Goal: Task Accomplishment & Management: Complete application form

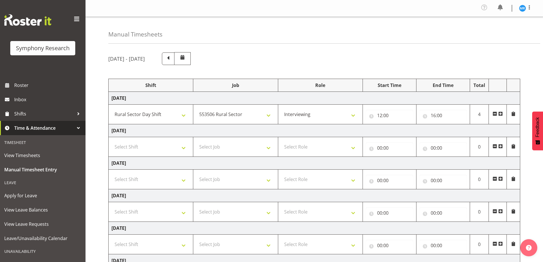
select select "81297"
select select "10587"
select select "47"
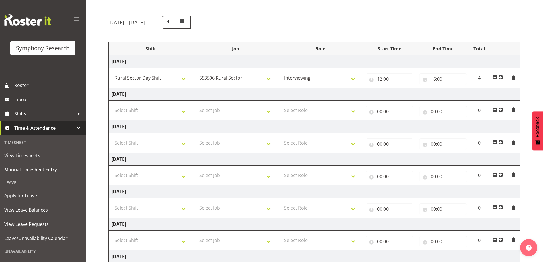
scroll to position [93, 0]
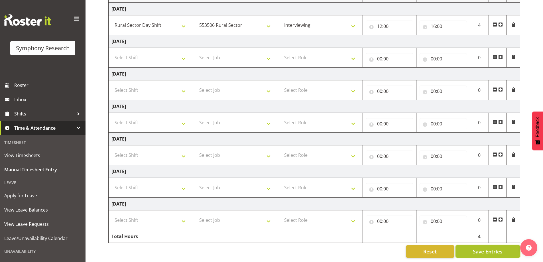
click at [486, 248] on span "Save Entries" at bounding box center [488, 251] width 30 height 7
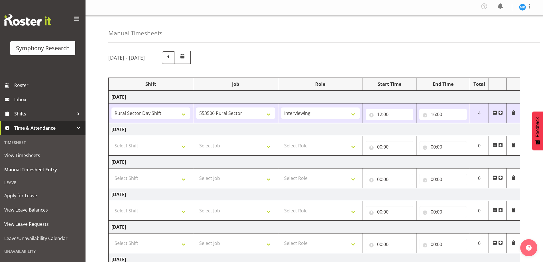
scroll to position [0, 0]
click at [172, 60] on span at bounding box center [167, 57] width 7 height 7
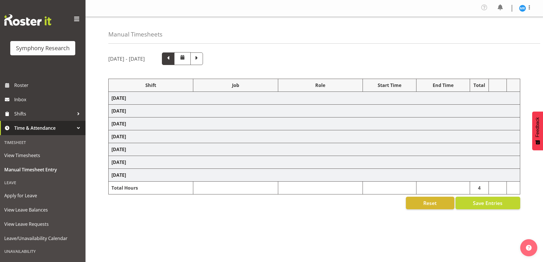
select select "48116"
select select "10527"
select select "47"
select select "48116"
select select "10527"
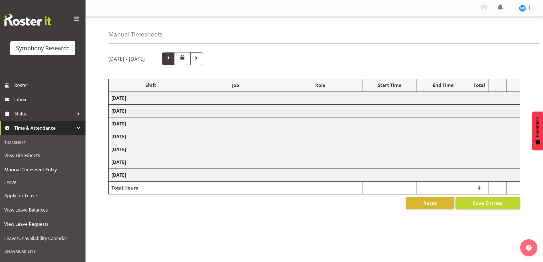
select select "47"
select select "48116"
select select "10527"
select select "47"
select select "48116"
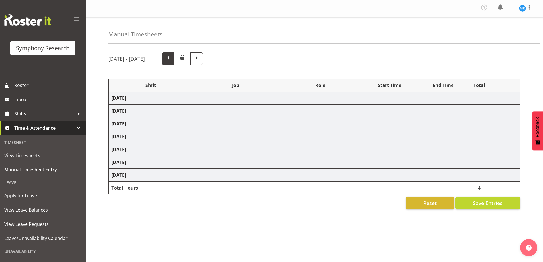
select select "10527"
select select "47"
select select "48116"
select select "10527"
select select "47"
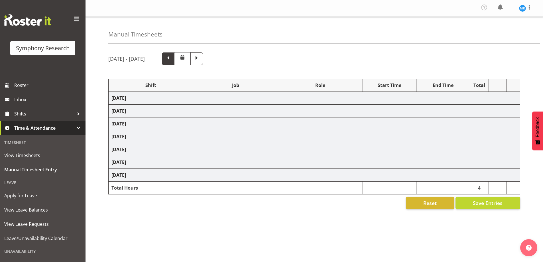
select select "10587"
select select "47"
select select "10527"
select select "47"
select select "10587"
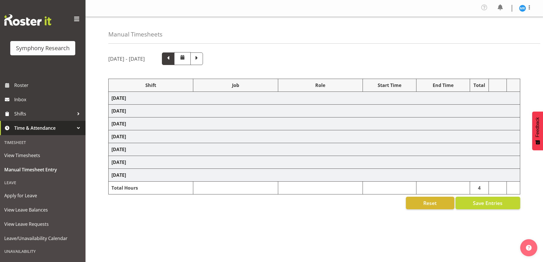
select select "47"
select select "10527"
select select "47"
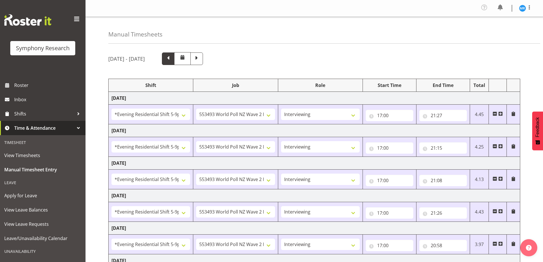
click at [172, 58] on span at bounding box center [167, 57] width 7 height 7
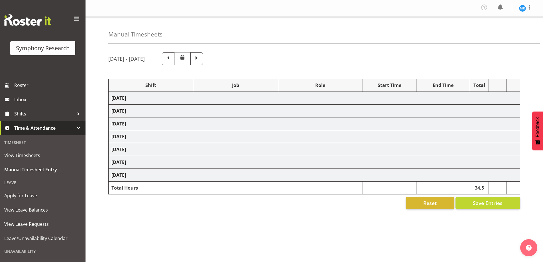
select select
select select "10536"
select select "47"
select select
select select "10536"
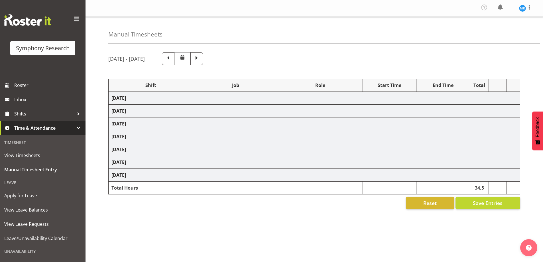
select select "47"
select select "41604"
select select "10527"
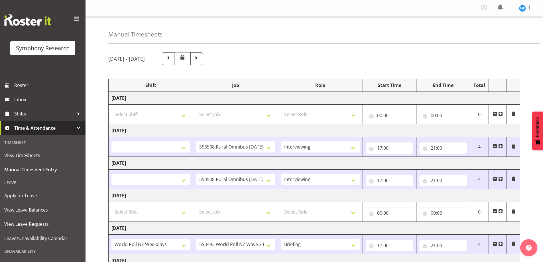
click at [490, 48] on div "[DATE] - [DATE] Shift Job Role Start Time End Time Total [DATE] Select Shift !!…" at bounding box center [325, 209] width 435 height 323
click at [200, 60] on span at bounding box center [196, 57] width 7 height 7
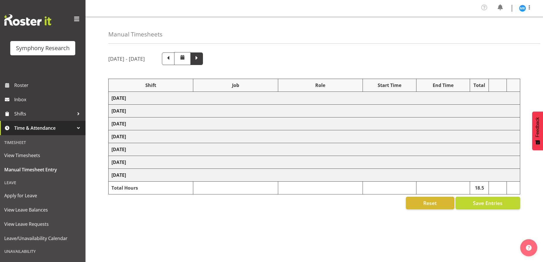
click at [200, 59] on span at bounding box center [196, 57] width 7 height 7
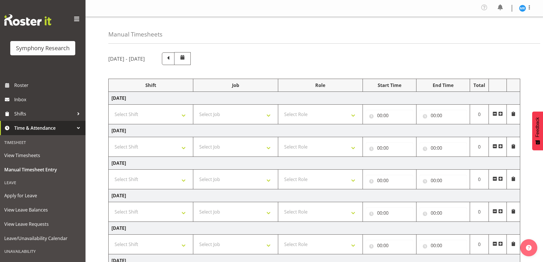
select select "81297"
select select "10587"
select select "47"
type input "12:00"
type input "16:00"
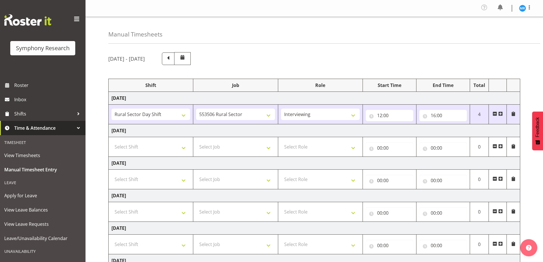
click at [502, 113] on span at bounding box center [500, 113] width 5 height 5
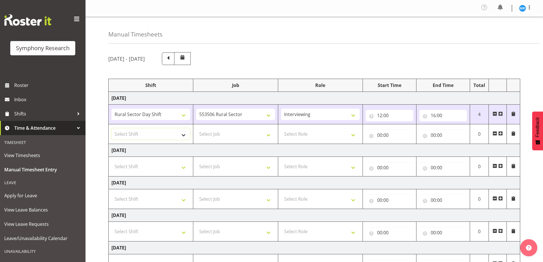
click at [182, 134] on select "Select Shift !!Weekend Residential (Roster IT Shift Label) *Business 9/10am ~ 4…" at bounding box center [150, 133] width 79 height 11
select select "81297"
click at [111, 128] on select "Select Shift !!Weekend Residential (Roster IT Shift Label) *Business 9/10am ~ 4…" at bounding box center [150, 133] width 79 height 11
click at [240, 134] on select "Select Job 550060 IF Admin 553492 World Poll Aus Wave 2 Main 2025 553493 World …" at bounding box center [235, 133] width 79 height 11
click at [196, 128] on select "Select Job 550060 IF Admin 553492 World Poll Aus Wave 2 Main 2025 553493 World …" at bounding box center [235, 133] width 79 height 11
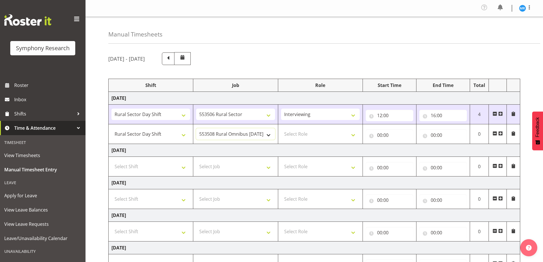
click at [248, 135] on select "550060 IF Admin 553492 World Poll Aus Wave 2 Main 2025 553493 World Poll NZ Wav…" at bounding box center [235, 133] width 79 height 11
select select "10587"
click at [196, 128] on select "550060 IF Admin 553492 World Poll Aus Wave 2 Main 2025 553493 World Poll NZ Wav…" at bounding box center [235, 133] width 79 height 11
click at [301, 136] on select "Select Role Briefing Interviewing" at bounding box center [320, 133] width 79 height 11
select select "47"
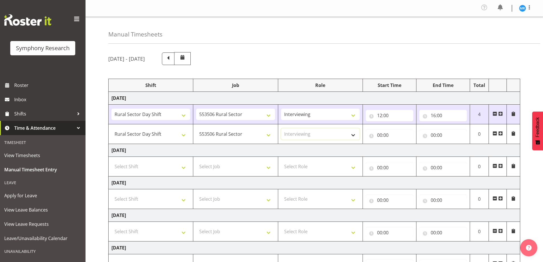
click at [281, 128] on select "Select Role Briefing Interviewing" at bounding box center [320, 133] width 79 height 11
drag, startPoint x: 443, startPoint y: 114, endPoint x: 447, endPoint y: 114, distance: 4.8
click at [444, 114] on input "16:00" at bounding box center [443, 115] width 48 height 11
click at [459, 131] on select "00 01 02 03 04 05 06 07 08 09 10 11 12 13 14 15 16 17 18 19 20 21 22 23" at bounding box center [458, 130] width 13 height 11
select select "12"
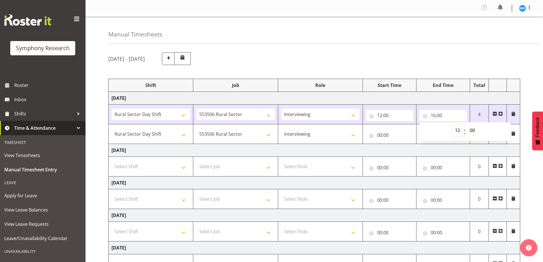
click at [452, 125] on select "00 01 02 03 04 05 06 07 08 09 10 11 12 13 14 15 16 17 18 19 20 21 22 23" at bounding box center [458, 130] width 13 height 11
type input "12:00"
click at [446, 115] on input "12:00" at bounding box center [443, 115] width 48 height 11
click at [442, 114] on input "12:00" at bounding box center [443, 115] width 48 height 11
click at [470, 128] on select "00 01 02 03 04 05 06 07 08 09 10 11 12 13 14 15 16 17 18 19 20 21 22 23 24 25 2…" at bounding box center [472, 130] width 13 height 11
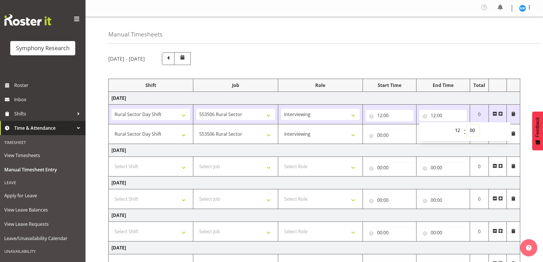
select select "11"
click at [466, 125] on select "00 01 02 03 04 05 06 07 08 09 10 11 12 13 14 15 16 17 18 19 20 21 22 23 24 25 2…" at bounding box center [472, 130] width 13 height 11
type input "12:11"
click at [386, 134] on input "00:00" at bounding box center [390, 134] width 48 height 11
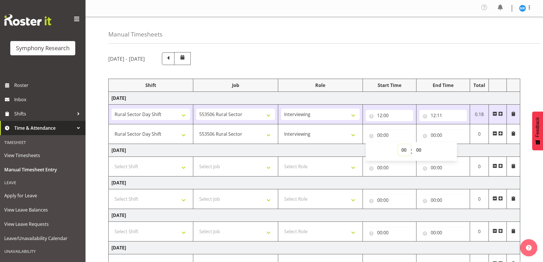
click at [405, 150] on select "00 01 02 03 04 05 06 07 08 09 10 11 12 13 14 15 16 17 18 19 20 21 22 23" at bounding box center [404, 149] width 13 height 11
select select "12"
click at [398, 144] on select "00 01 02 03 04 05 06 07 08 09 10 11 12 13 14 15 16 17 18 19 20 21 22 23" at bounding box center [404, 149] width 13 height 11
type input "12:00"
click at [419, 149] on select "00 01 02 03 04 05 06 07 08 09 10 11 12 13 14 15 16 17 18 19 20 21 22 23 24 25 2…" at bounding box center [419, 149] width 13 height 11
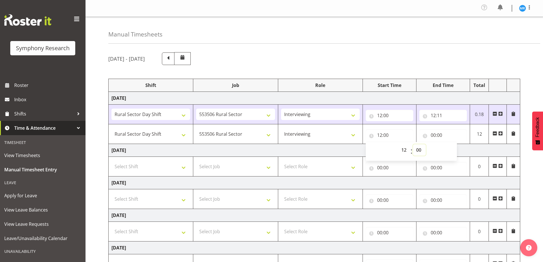
select select "11"
click at [413, 144] on select "00 01 02 03 04 05 06 07 08 09 10 11 12 13 14 15 16 17 18 19 20 21 22 23 24 25 2…" at bounding box center [419, 149] width 13 height 11
type input "12:11"
click at [442, 134] on input "00:00" at bounding box center [443, 134] width 48 height 11
click at [456, 148] on select "00 01 02 03 04 05 06 07 08 09 10 11 12 13 14 15 16 17 18 19 20 21 22 23" at bounding box center [458, 149] width 13 height 11
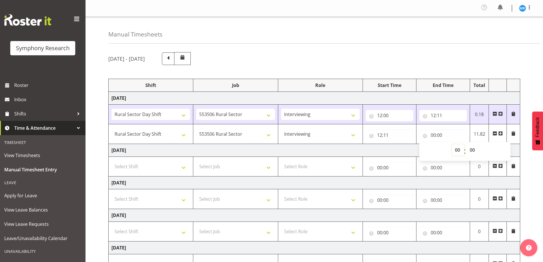
select select "16"
click at [452, 144] on select "00 01 02 03 04 05 06 07 08 09 10 11 12 13 14 15 16 17 18 19 20 21 22 23" at bounding box center [458, 149] width 13 height 11
type input "16:00"
click at [529, 165] on div "[DATE] - [DATE] Shift Job Role Start Time End Time Total [DATE] !!Weekend Resid…" at bounding box center [325, 209] width 435 height 323
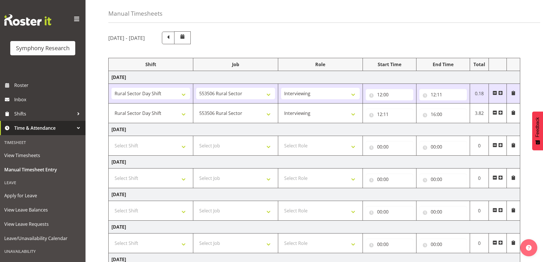
scroll to position [57, 0]
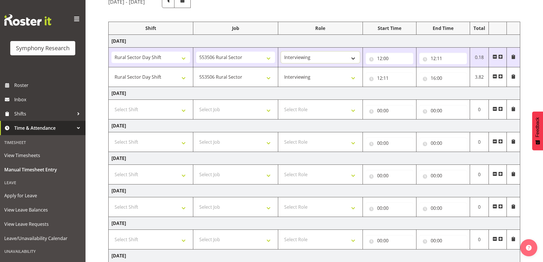
click at [334, 59] on select "Briefing Interviewing" at bounding box center [320, 57] width 79 height 11
select select "297"
click at [281, 52] on select "Briefing Interviewing" at bounding box center [320, 57] width 79 height 11
click at [543, 224] on div "[DATE] - [DATE] Shift Job Role Start Time End Time Total [DATE] !!Weekend Resid…" at bounding box center [325, 152] width 435 height 323
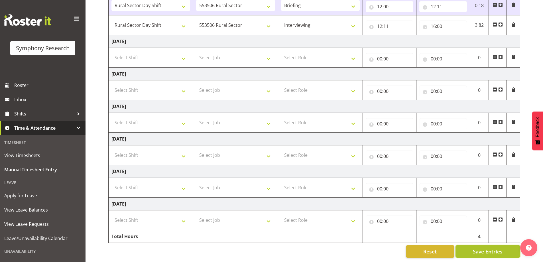
click at [482, 248] on span "Save Entries" at bounding box center [488, 251] width 30 height 7
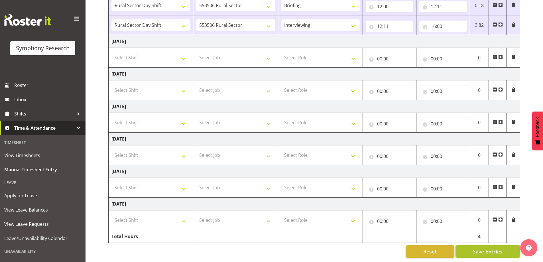
click at [486, 248] on span "Save Entries" at bounding box center [488, 251] width 30 height 7
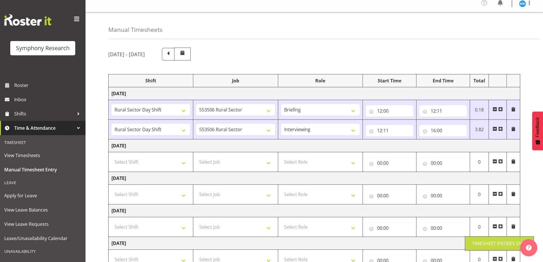
scroll to position [0, 0]
